Goal: Information Seeking & Learning: Learn about a topic

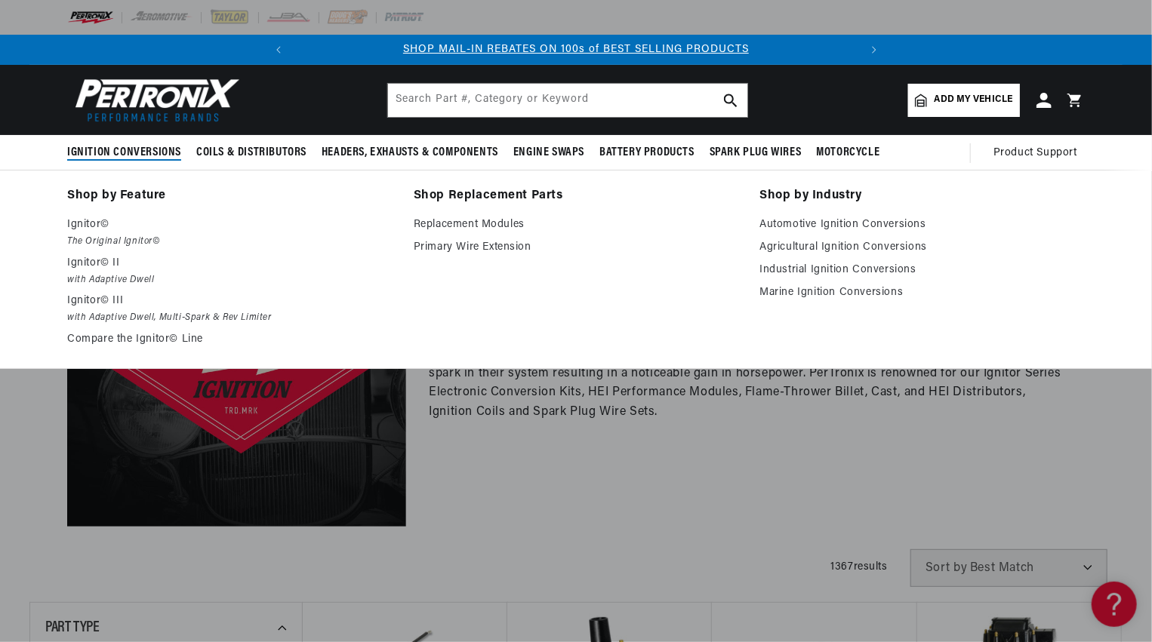
click at [109, 151] on span "Ignition Conversions" at bounding box center [124, 153] width 114 height 16
click at [81, 240] on em "The Original Ignitor©" at bounding box center [229, 242] width 325 height 16
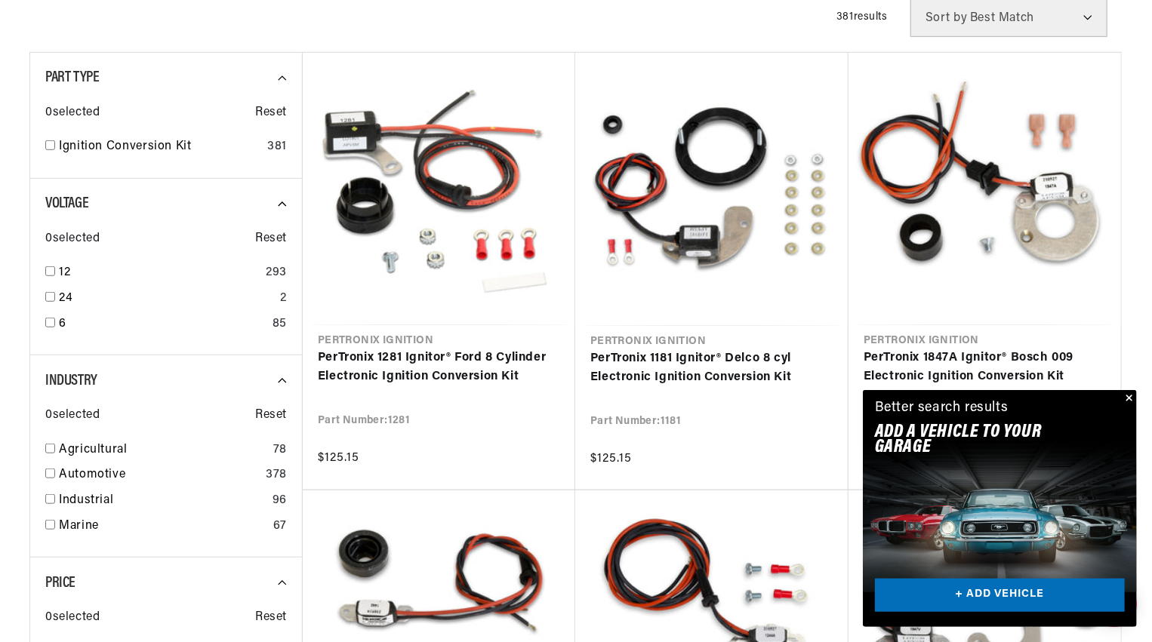
scroll to position [427, 0]
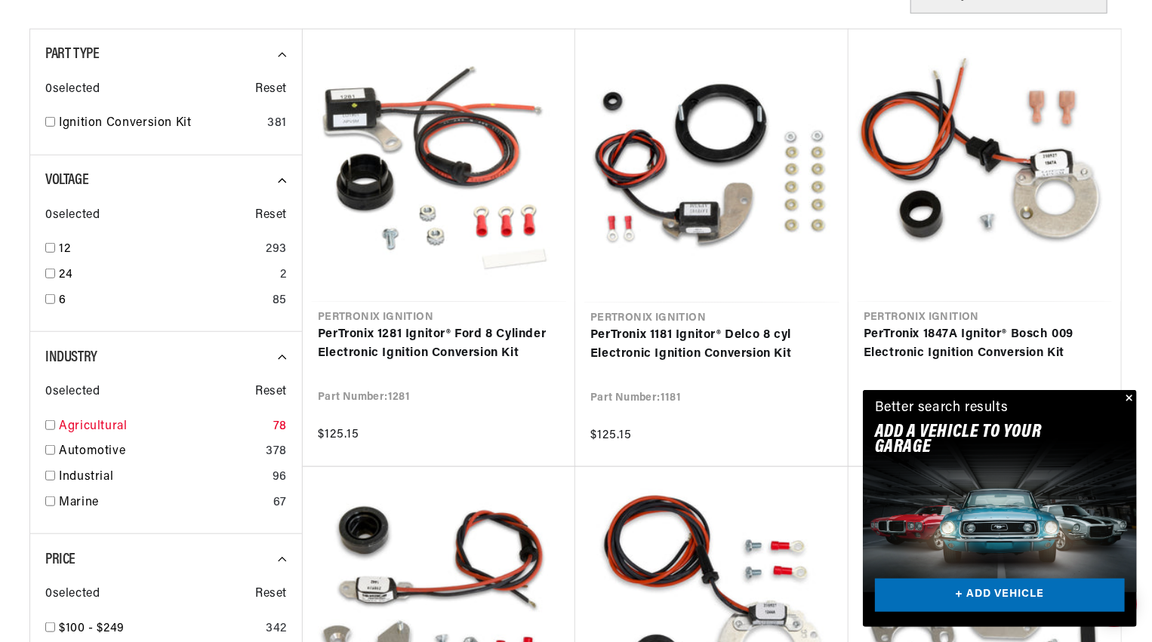
click at [51, 422] on input "checkbox" at bounding box center [50, 425] width 10 height 10
checkbox input "true"
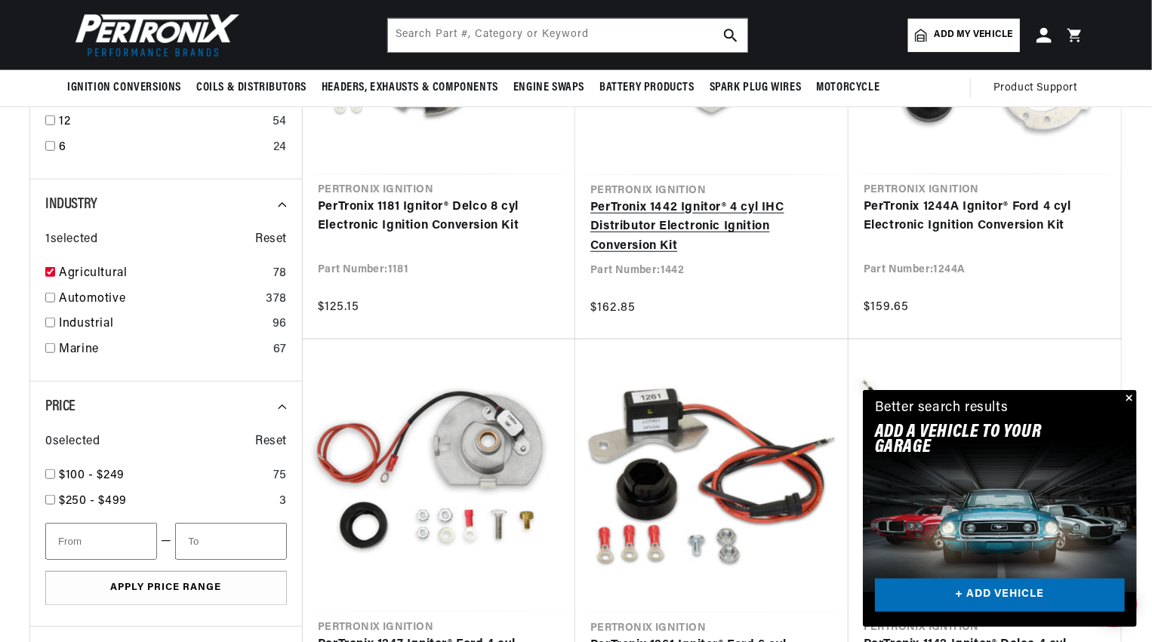
scroll to position [553, 0]
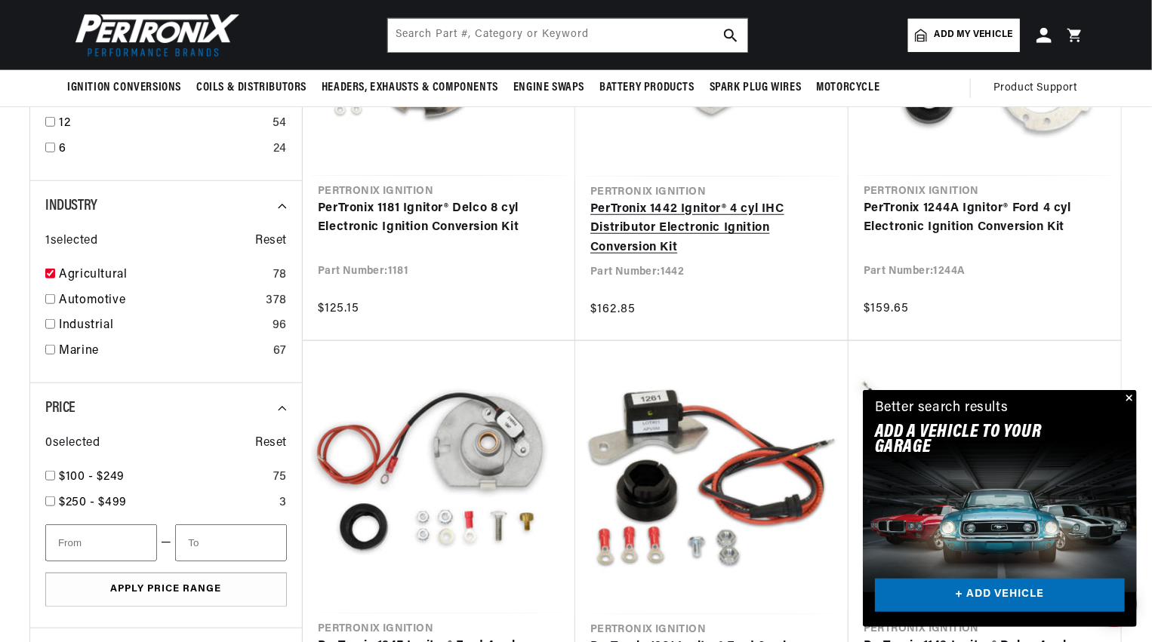
click at [623, 226] on link "PerTronix 1442 Ignitor® 4 cyl IHC Distributor Electronic Ignition Conversion Kit" at bounding box center [711, 229] width 243 height 58
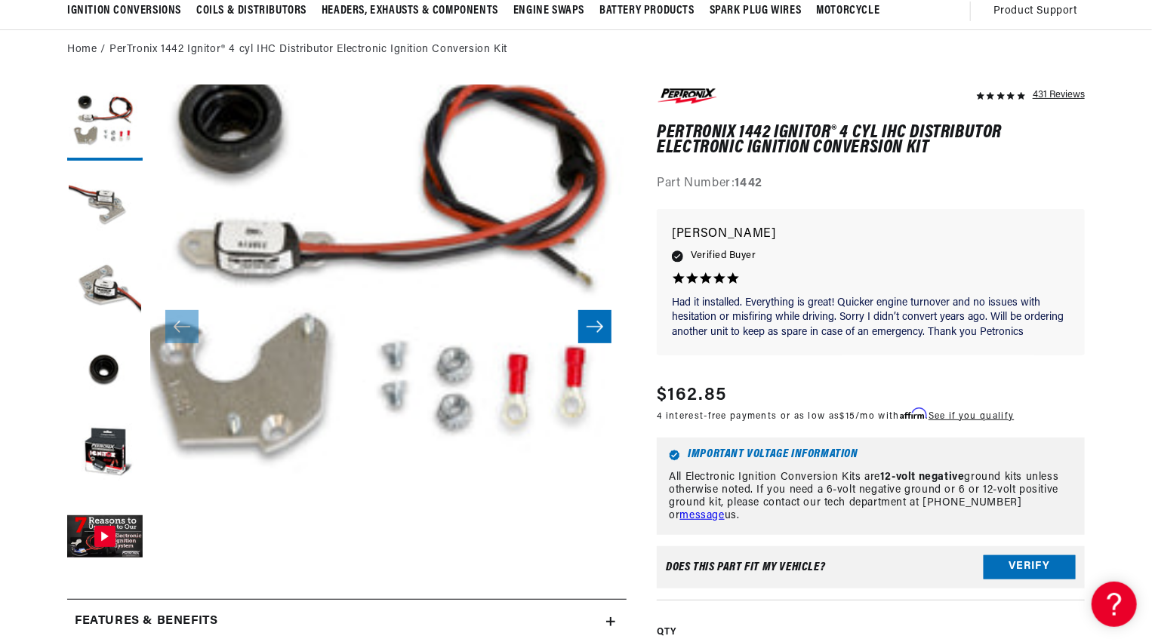
scroll to position [151, 0]
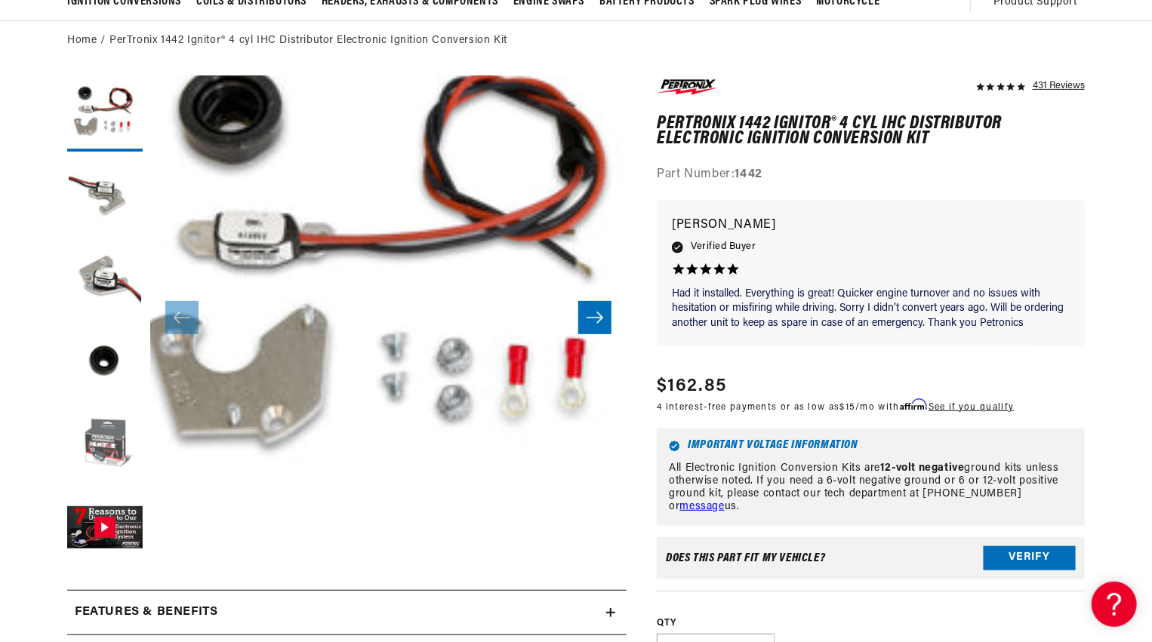
click at [110, 441] on button "Load image 5 in gallery view" at bounding box center [104, 445] width 75 height 75
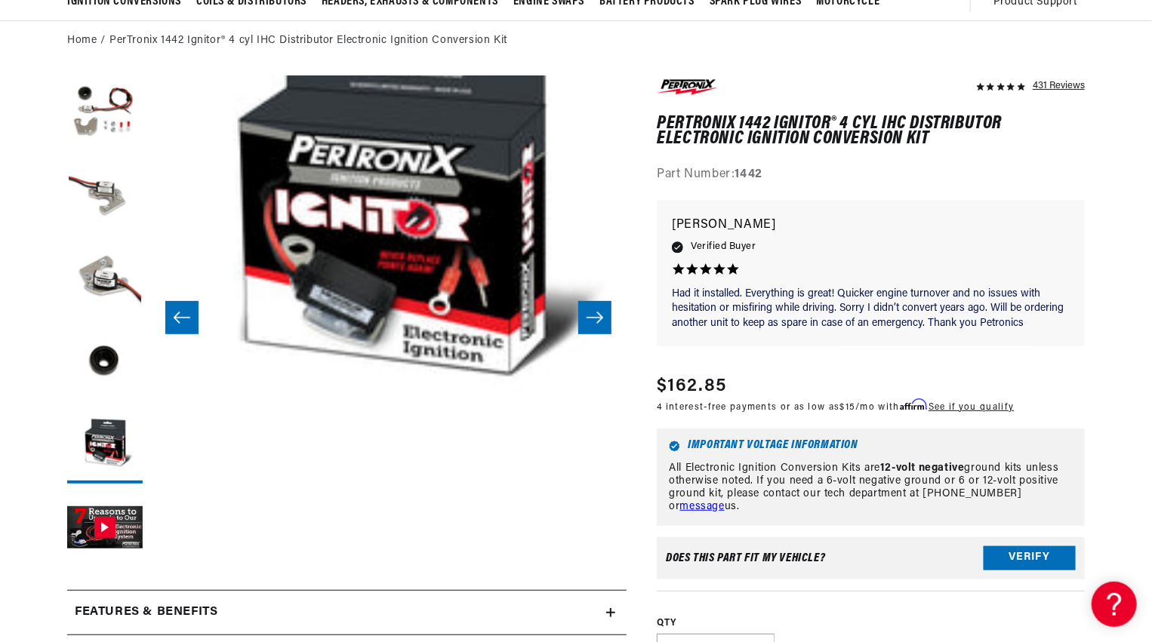
scroll to position [0, 0]
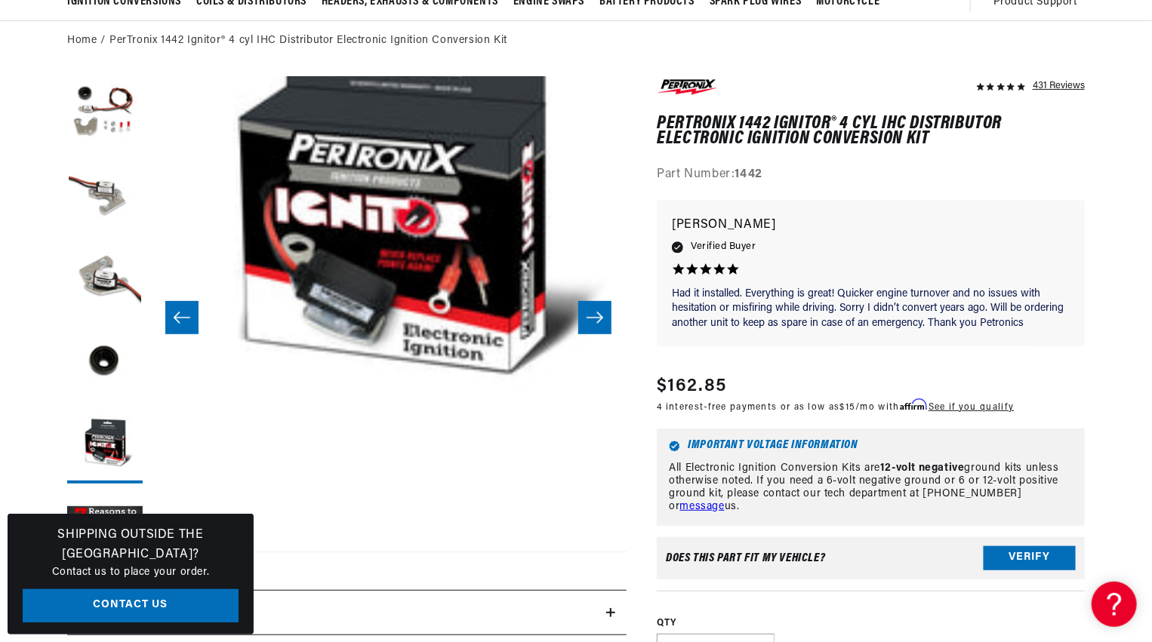
drag, startPoint x: 1150, startPoint y: 102, endPoint x: 1156, endPoint y: 146, distance: 44.9
click at [1151, 146] on html "Skip to content Your cart Your cart is empty Get the right parts the first time…" at bounding box center [576, 170] width 1152 height 642
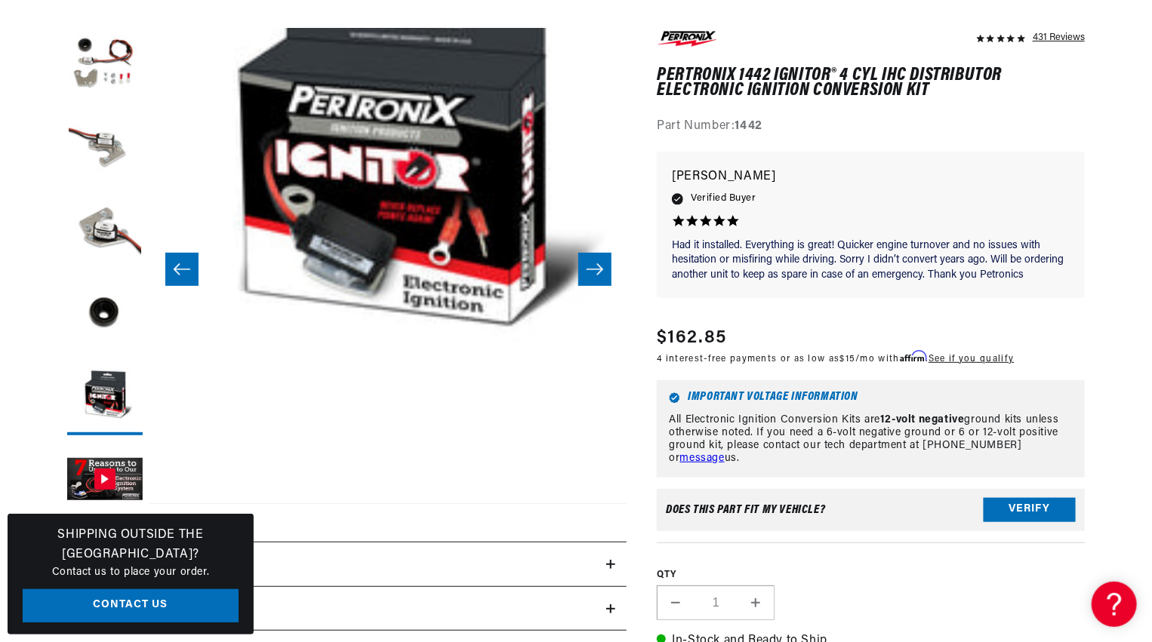
click at [598, 270] on icon "Slide right" at bounding box center [595, 269] width 18 height 15
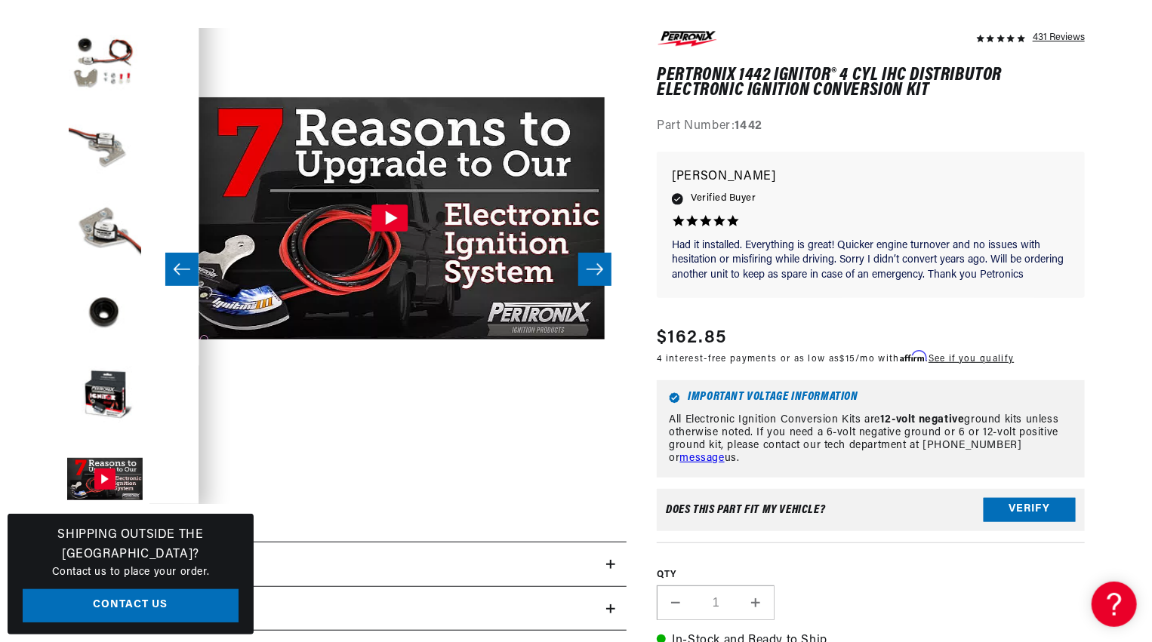
click at [598, 270] on icon "Slide right" at bounding box center [595, 269] width 18 height 15
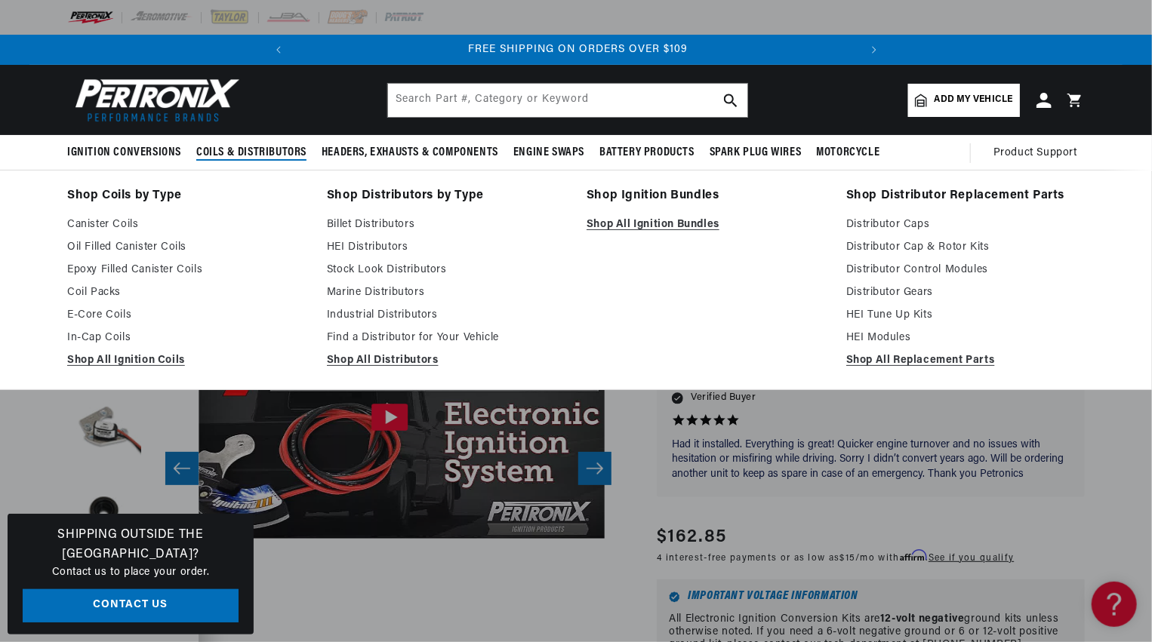
click at [226, 151] on span "Coils & Distributors" at bounding box center [251, 153] width 110 height 16
click at [229, 148] on span "Coils & Distributors" at bounding box center [251, 153] width 110 height 16
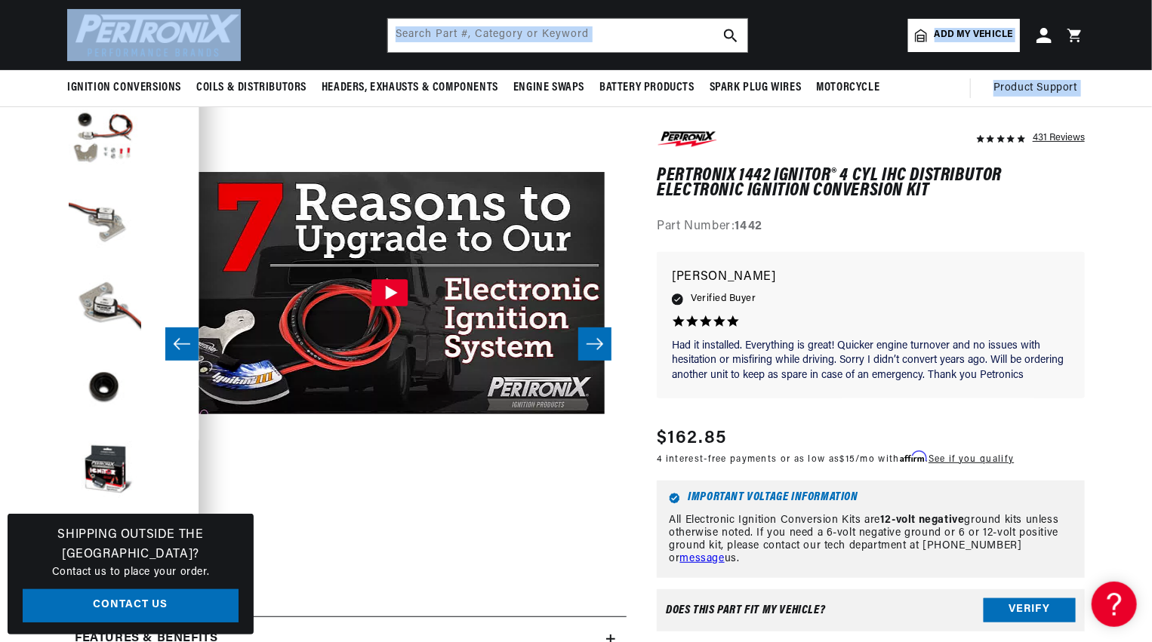
drag, startPoint x: 1145, startPoint y: 69, endPoint x: 1141, endPoint y: 45, distance: 25.2
click at [1141, 45] on sticky-header "Ignition Conversions Shop by Feature Ignitor© The Original Ignitor© Ignitor© II…" at bounding box center [576, 53] width 1152 height 107
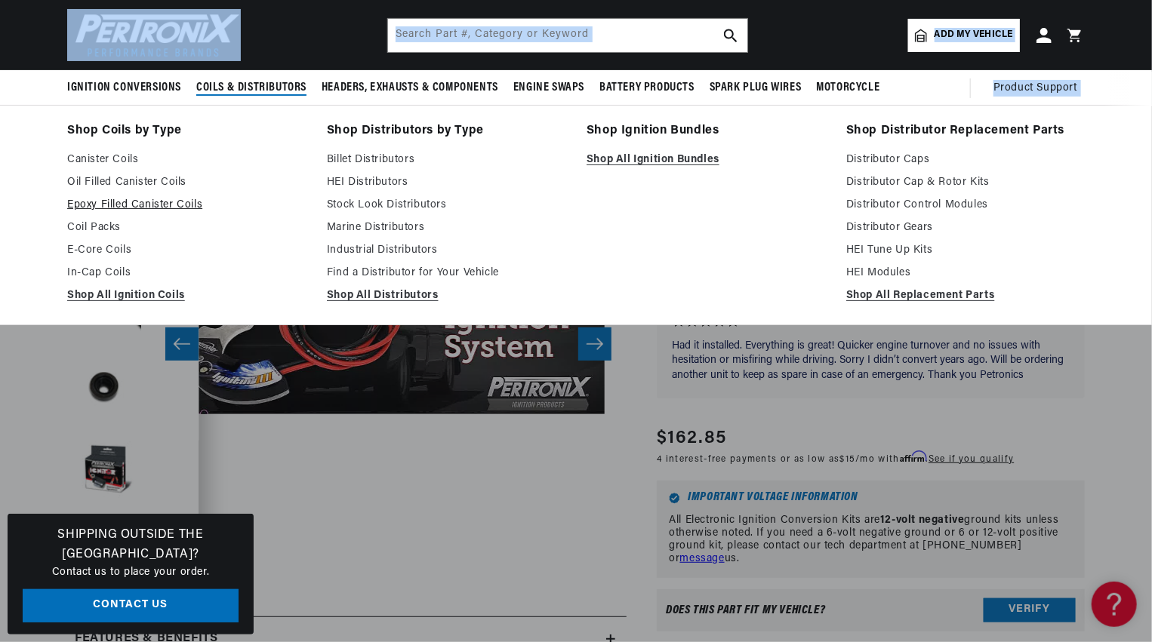
scroll to position [0, 563]
click at [126, 202] on link "Epoxy Filled Canister Coils" at bounding box center [186, 205] width 239 height 18
